Goal: Transaction & Acquisition: Purchase product/service

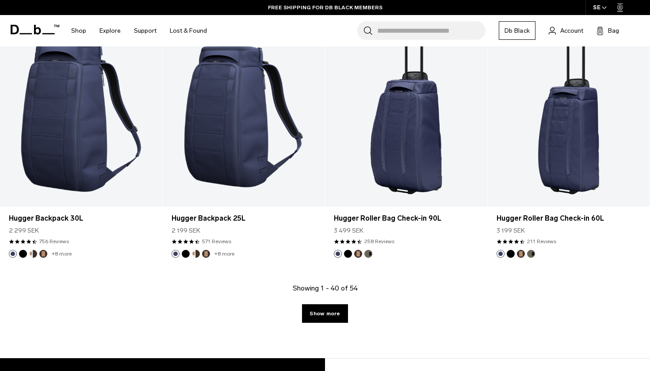
scroll to position [2531, 0]
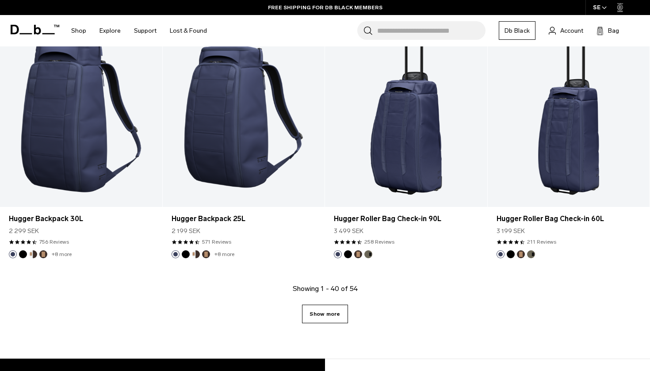
click at [339, 313] on link "Show more" at bounding box center [325, 314] width 46 height 19
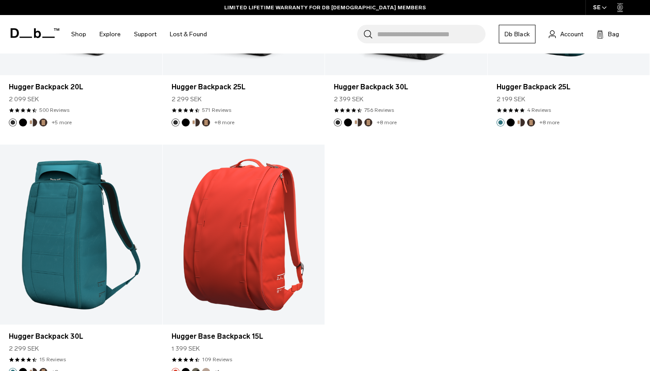
scroll to position [3422, 0]
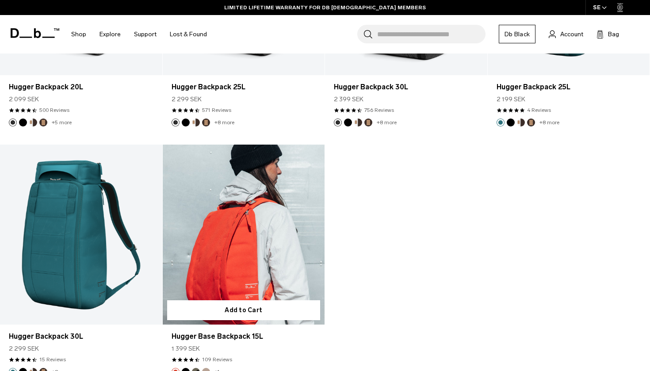
click at [283, 234] on link "Hugger Base Backpack 15L" at bounding box center [244, 235] width 162 height 180
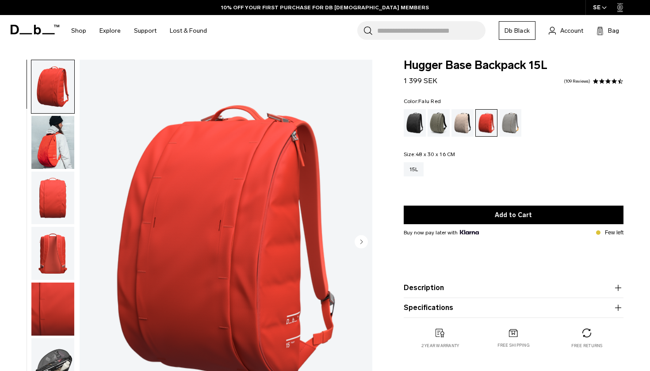
click at [50, 135] on img "button" at bounding box center [52, 142] width 43 height 53
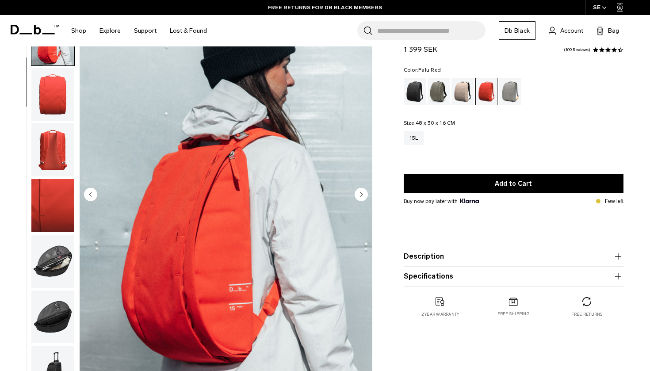
scroll to position [49, 0]
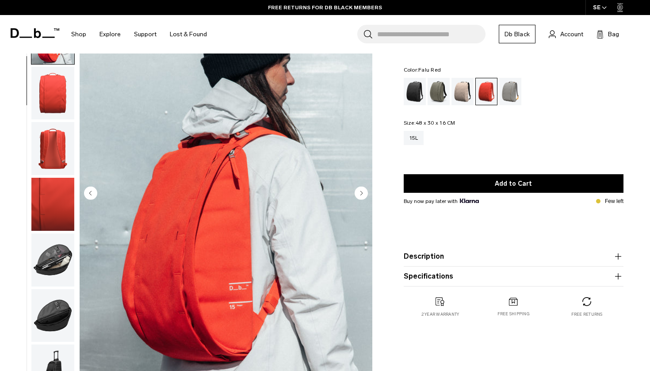
click at [359, 194] on circle "Next slide" at bounding box center [360, 192] width 13 height 13
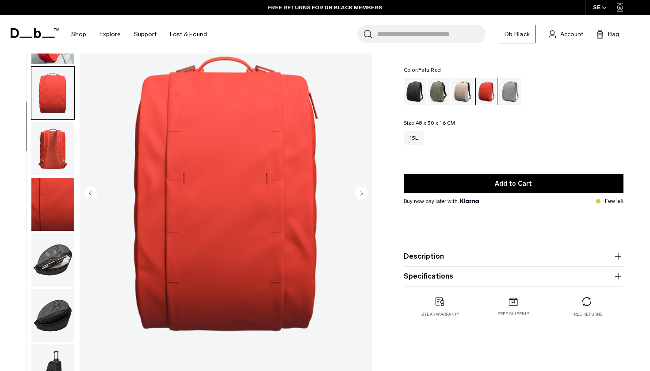
scroll to position [83, 0]
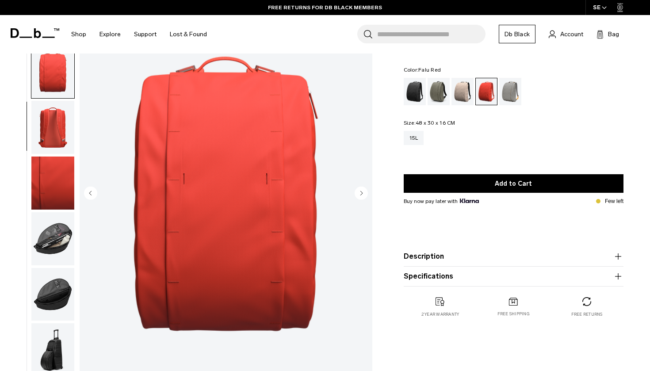
click at [362, 193] on icon "Next slide" at bounding box center [361, 193] width 2 height 4
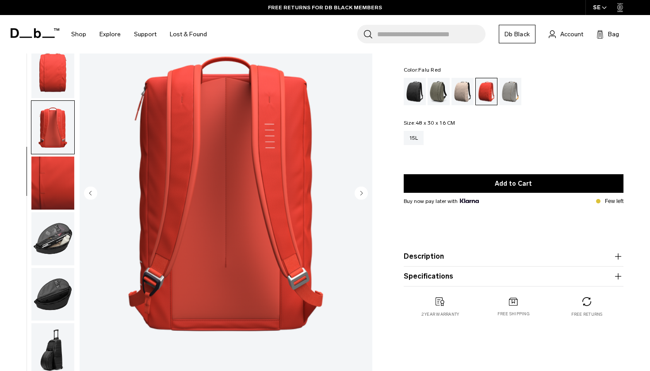
click at [362, 193] on icon "Next slide" at bounding box center [361, 193] width 2 height 4
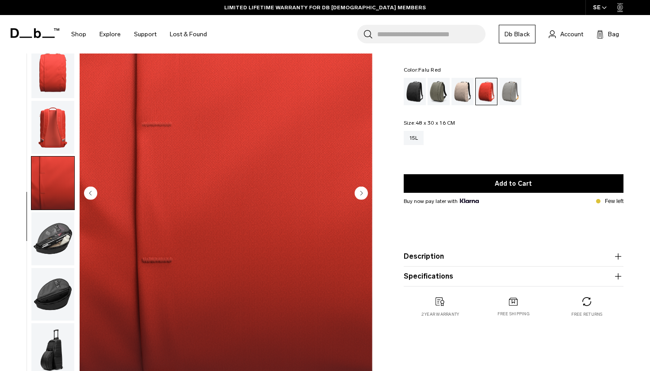
click at [362, 193] on icon "Next slide" at bounding box center [361, 193] width 2 height 4
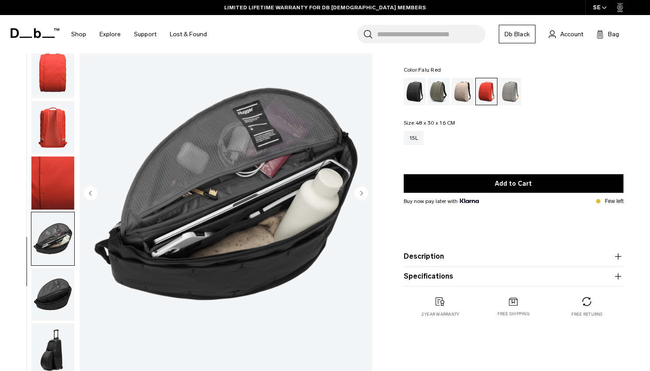
click at [362, 193] on icon "Next slide" at bounding box center [361, 193] width 2 height 4
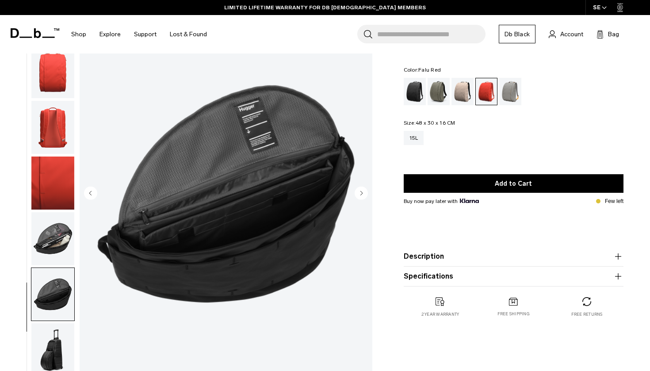
click at [362, 193] on icon "Next slide" at bounding box center [361, 193] width 2 height 4
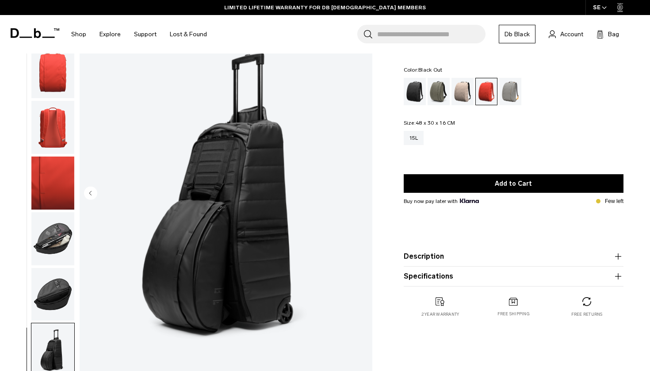
click at [413, 88] on div "Black Out" at bounding box center [415, 91] width 23 height 27
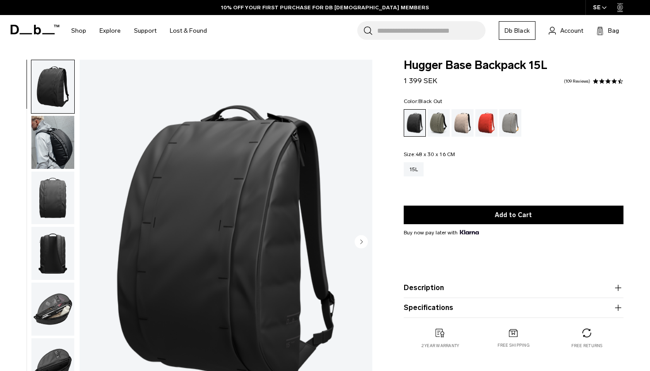
click at [72, 128] on img "button" at bounding box center [52, 142] width 43 height 53
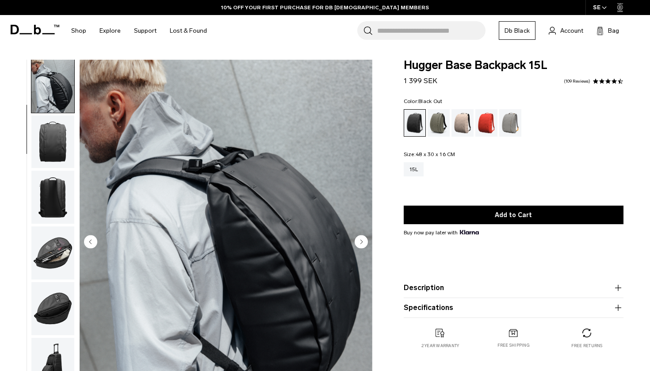
click at [362, 240] on circle "Next slide" at bounding box center [360, 241] width 13 height 13
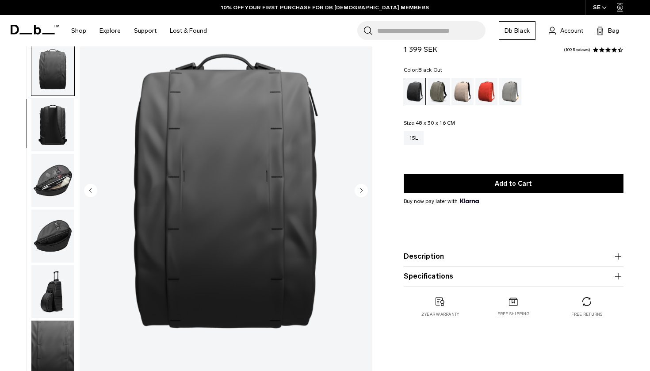
scroll to position [75, 0]
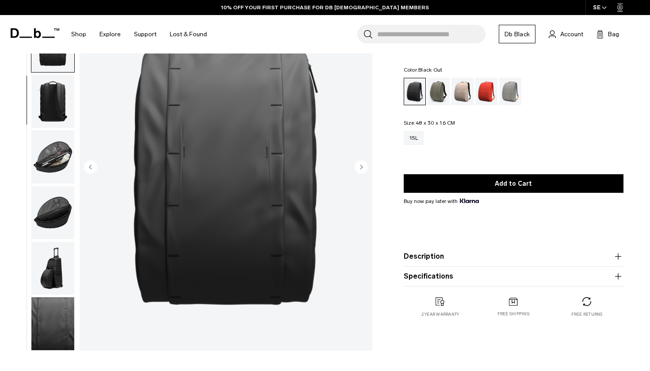
click at [45, 141] on img "button" at bounding box center [52, 156] width 43 height 53
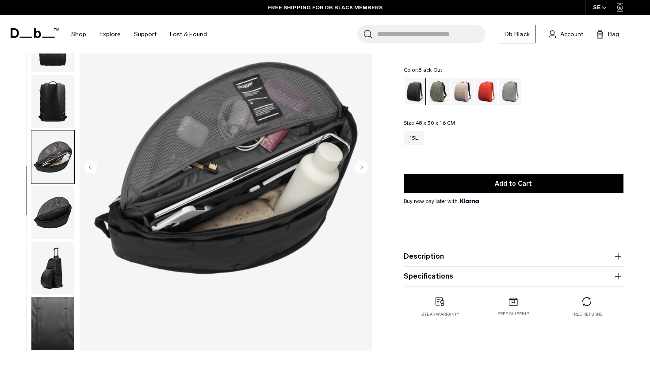
click at [47, 201] on img "button" at bounding box center [52, 212] width 43 height 53
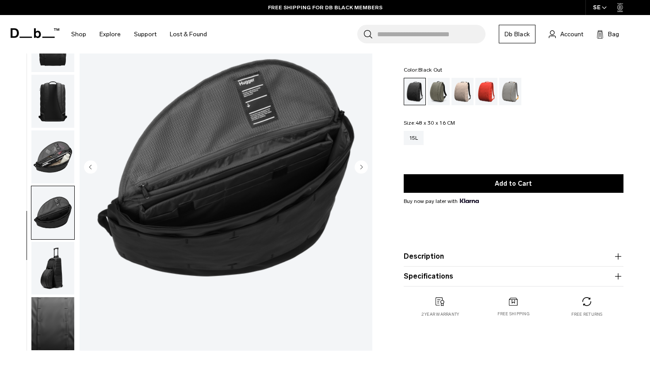
click at [55, 271] on img "button" at bounding box center [52, 268] width 43 height 53
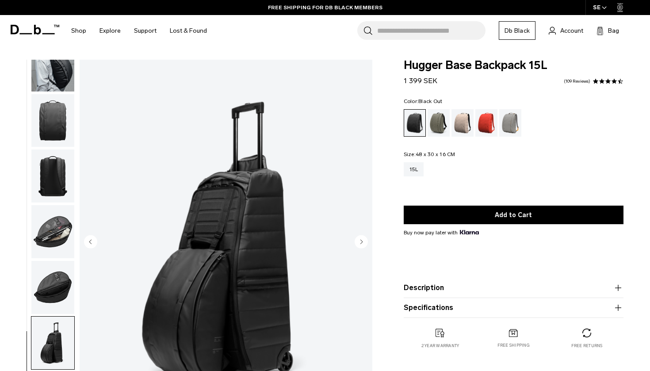
scroll to position [0, 0]
